Goal: Task Accomplishment & Management: Complete application form

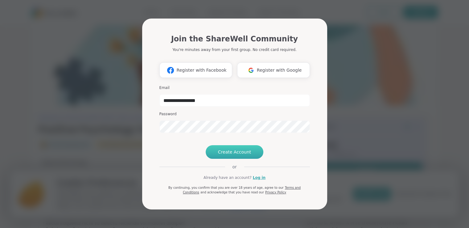
click at [244, 159] on button "Create Account" at bounding box center [235, 152] width 58 height 14
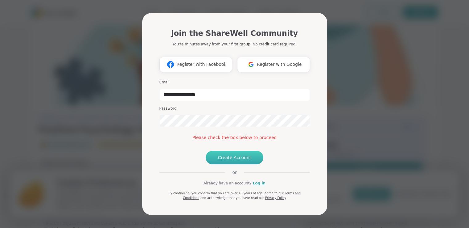
click at [231, 160] on span "Create Account" at bounding box center [234, 157] width 33 height 6
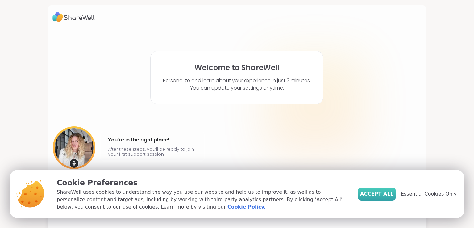
click at [378, 192] on span "Accept All" at bounding box center [376, 193] width 33 height 7
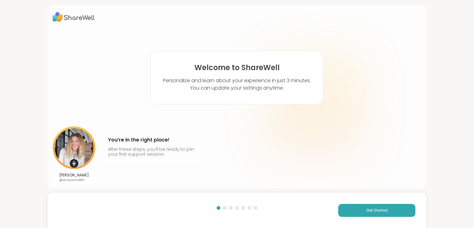
click at [468, 78] on div "Welcome to ShareWell Personalize and learn about your experience in just 3 minu…" at bounding box center [237, 114] width 474 height 228
click at [366, 210] on span "Get Started" at bounding box center [376, 210] width 21 height 6
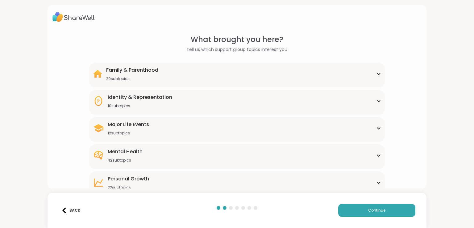
drag, startPoint x: 365, startPoint y: 210, endPoint x: 371, endPoint y: 118, distance: 92.2
click at [371, 118] on div "What brought you here? Tell us which support group topics interest you Family &…" at bounding box center [237, 114] width 474 height 228
